Goal: Contribute content

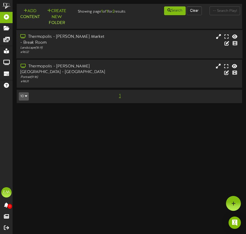
click at [73, 45] on div "Thermopolis - [PERSON_NAME] Market - Break Room" at bounding box center [63, 40] width 87 height 12
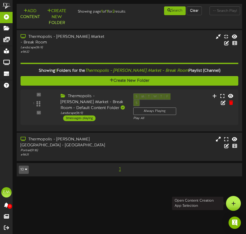
click at [237, 202] on div at bounding box center [233, 203] width 15 height 15
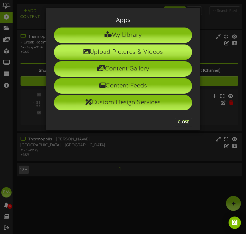
click at [132, 53] on li "Upload Pictures & Videos" at bounding box center [123, 52] width 138 height 15
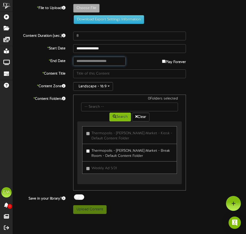
click at [98, 61] on input "text" at bounding box center [99, 61] width 53 height 9
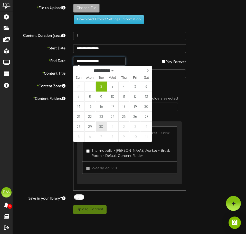
type input "**********"
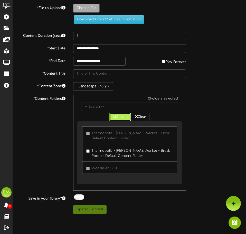
click at [117, 120] on button "Search" at bounding box center [121, 117] width 22 height 9
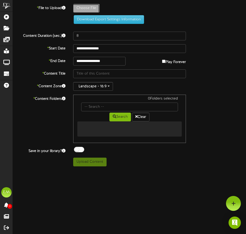
type input "**********"
type input "Forklift-Sept"
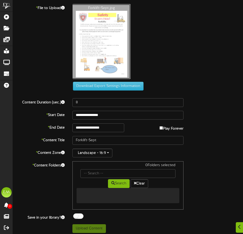
scroll to position [3, 0]
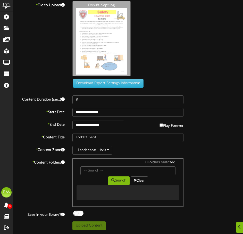
click at [134, 148] on div "Landscape - 16:9" at bounding box center [127, 150] width 111 height 9
click at [239, 227] on icon at bounding box center [238, 227] width 3 height 6
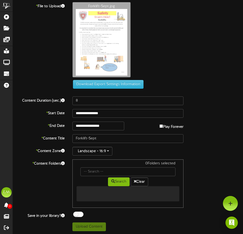
scroll to position [0, 0]
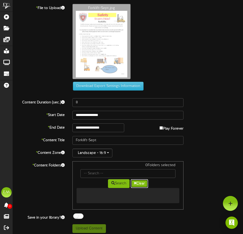
click at [140, 185] on button "Clear" at bounding box center [138, 183] width 17 height 9
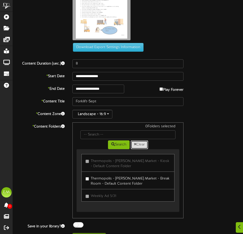
scroll to position [50, 0]
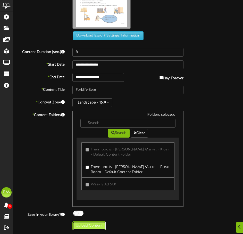
click at [90, 228] on button "Upload Content" at bounding box center [88, 226] width 33 height 9
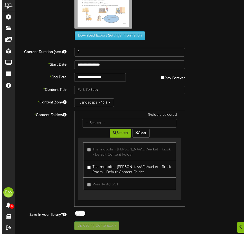
scroll to position [0, 0]
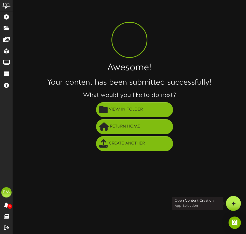
click at [232, 203] on icon at bounding box center [234, 203] width 4 height 5
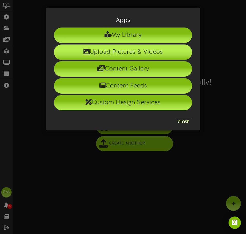
click at [110, 52] on li "Upload Pictures & Videos" at bounding box center [123, 52] width 138 height 15
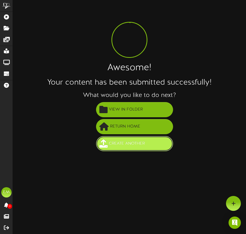
click at [117, 142] on span "Create Another" at bounding box center [127, 143] width 39 height 8
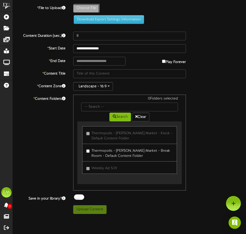
type input "**********"
type input "CookingTemps-Sept"
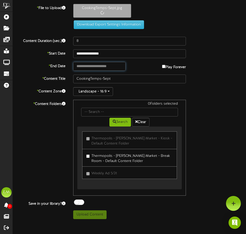
click at [101, 67] on input "text" at bounding box center [99, 66] width 53 height 9
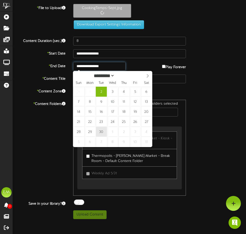
type input "**********"
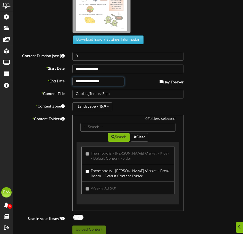
scroll to position [50, 0]
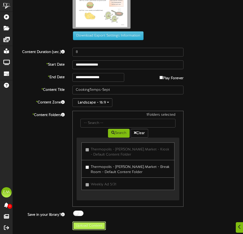
click at [94, 226] on button "Upload Content" at bounding box center [88, 226] width 33 height 9
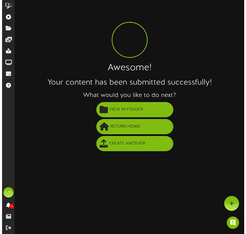
scroll to position [0, 0]
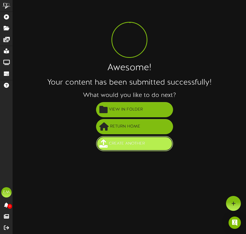
click at [131, 147] on span "Create Another" at bounding box center [127, 143] width 39 height 8
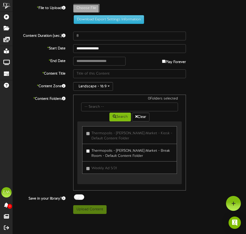
type input "**********"
type input "PhoneScams-Sept"
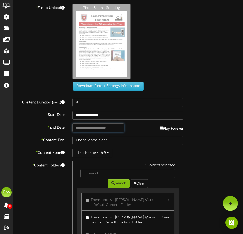
click at [94, 129] on input "text" at bounding box center [98, 127] width 52 height 9
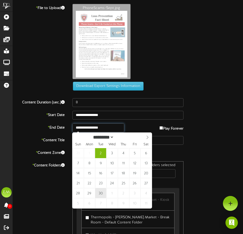
type input "**********"
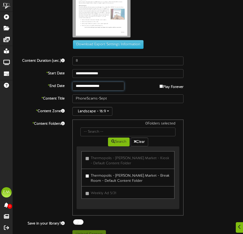
scroll to position [50, 0]
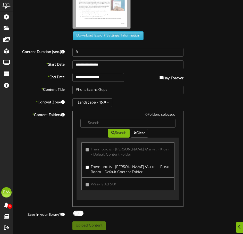
click at [89, 167] on label "Thermopolis - [PERSON_NAME] Market - Break Room - Default Content Folder" at bounding box center [127, 169] width 85 height 12
click at [95, 226] on button "Upload Content" at bounding box center [88, 226] width 33 height 9
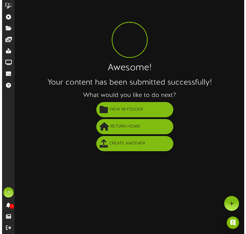
scroll to position [0, 0]
